Goal: Find specific page/section: Find specific page/section

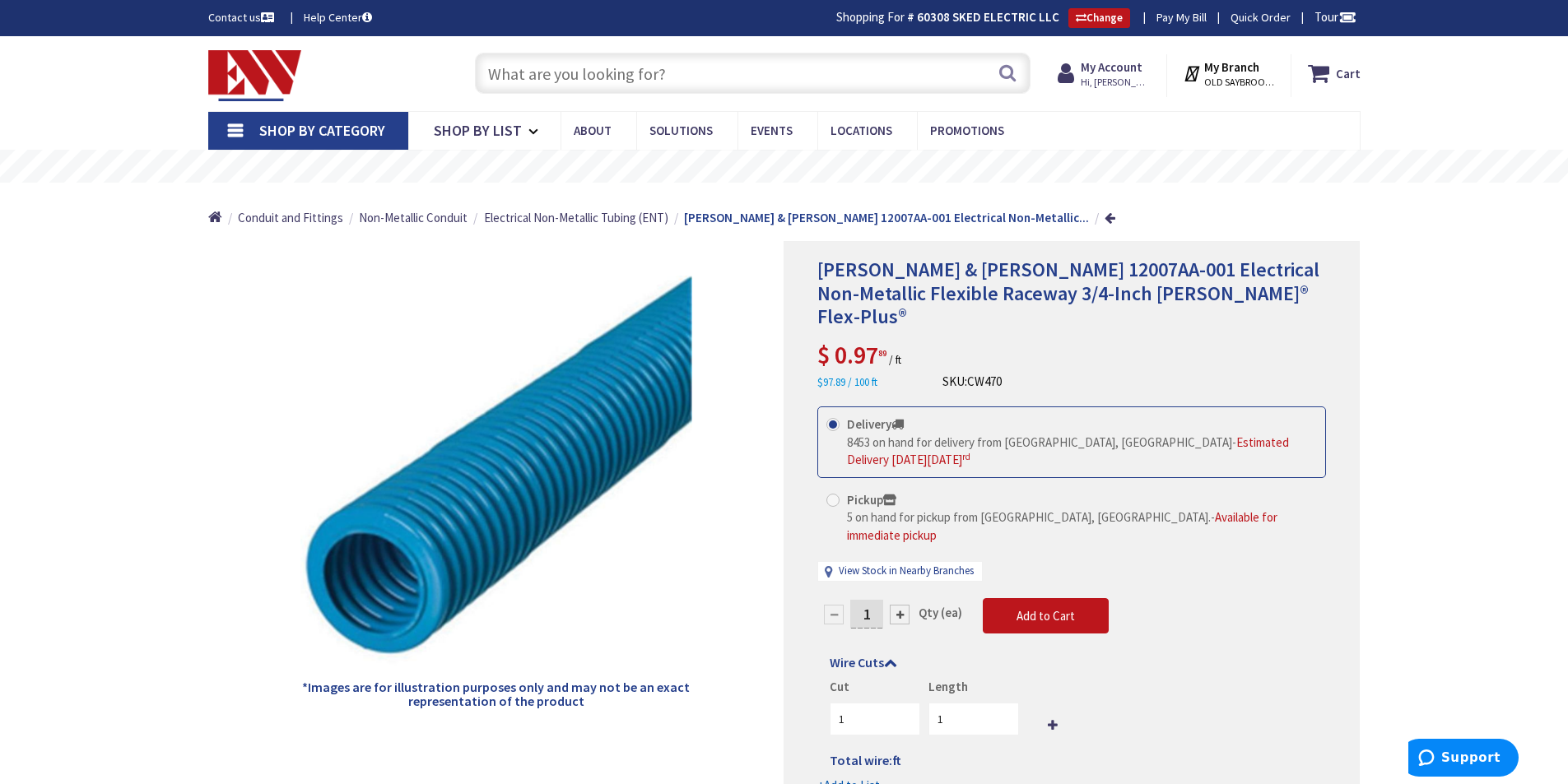
click at [670, 77] on input "text" at bounding box center [752, 74] width 555 height 41
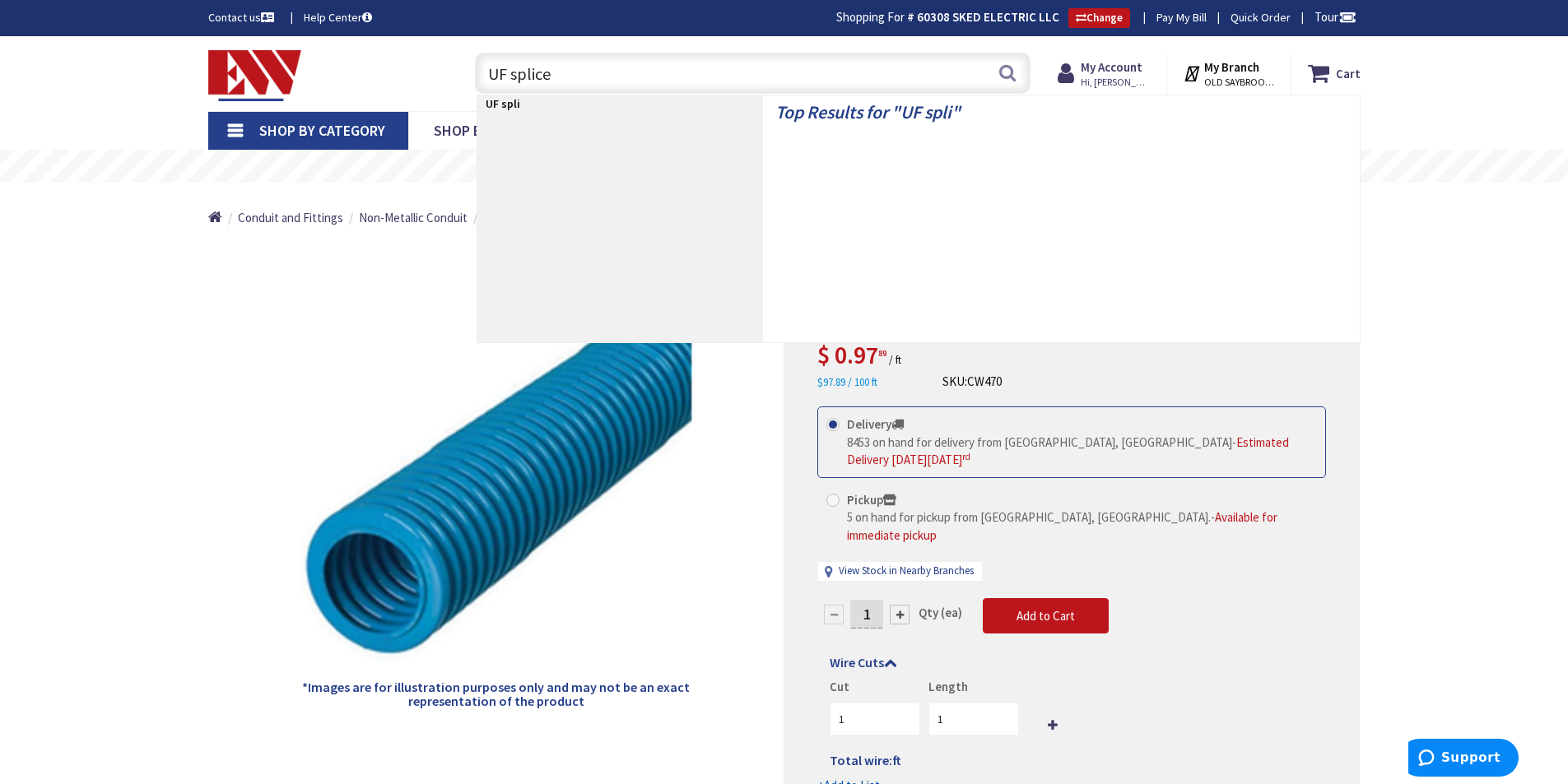
type input "UF splice"
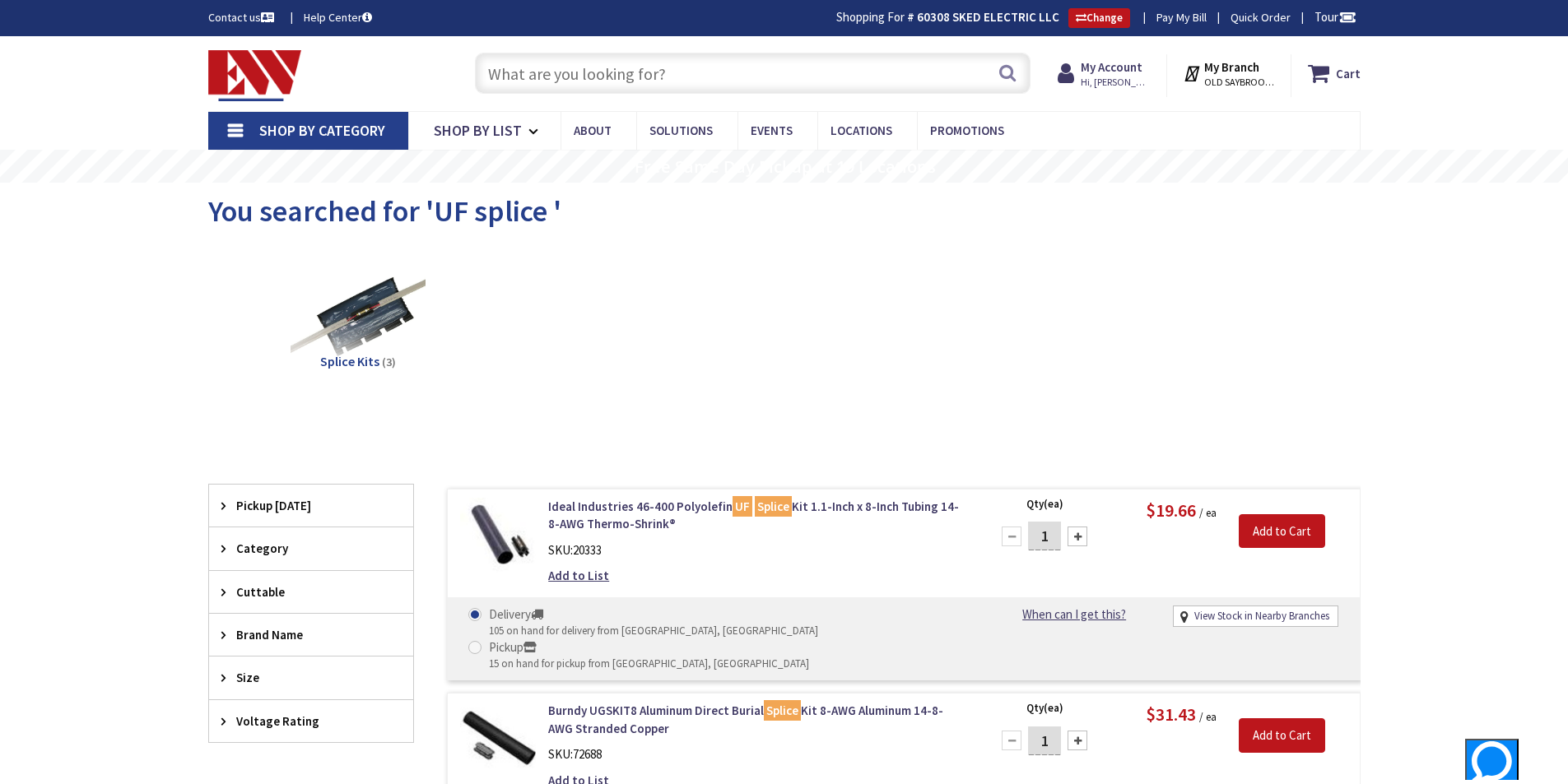
click at [726, 77] on input "text" at bounding box center [752, 74] width 555 height 41
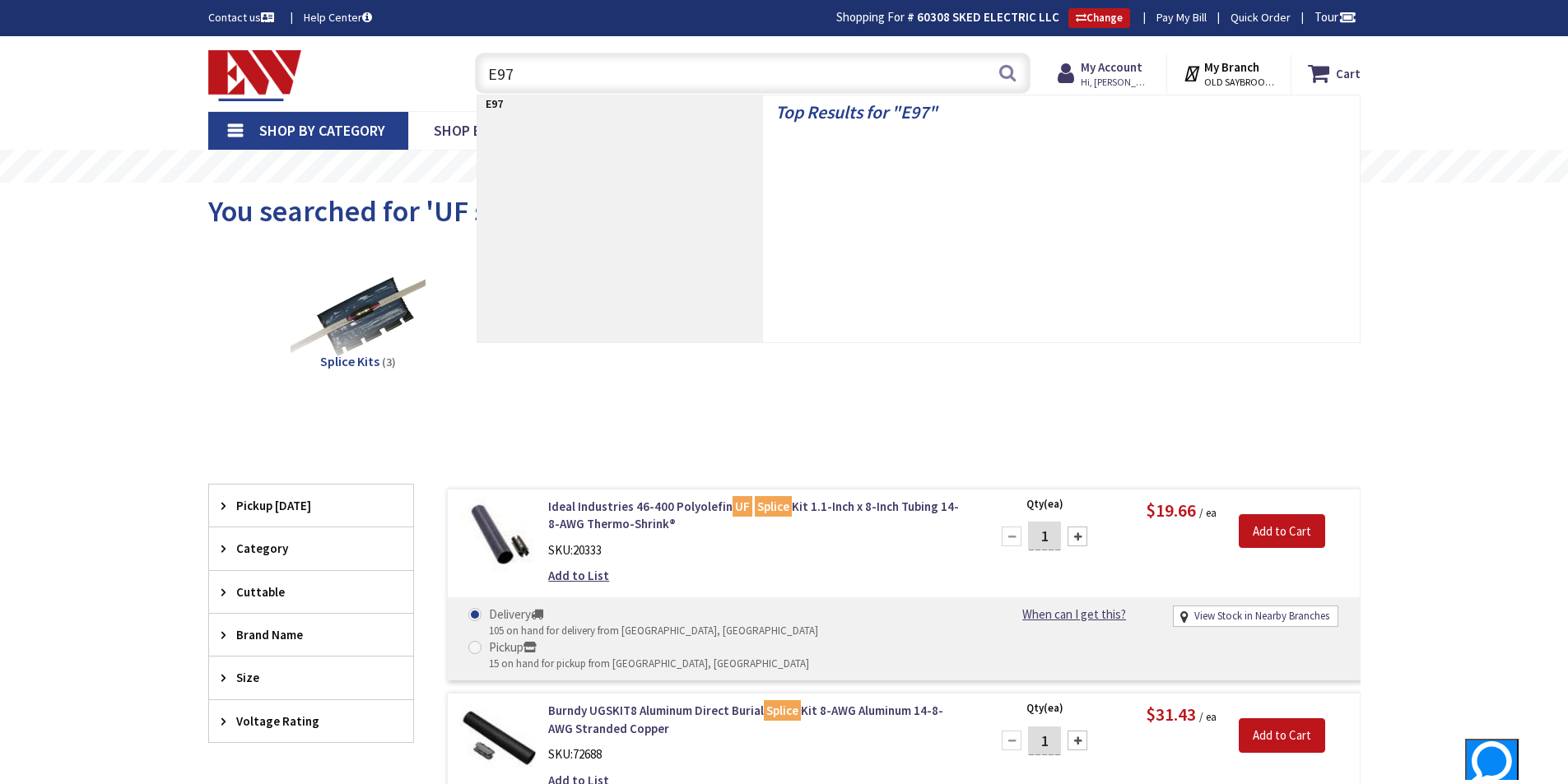
type input "E977"
